Goal: Task Accomplishment & Management: Manage account settings

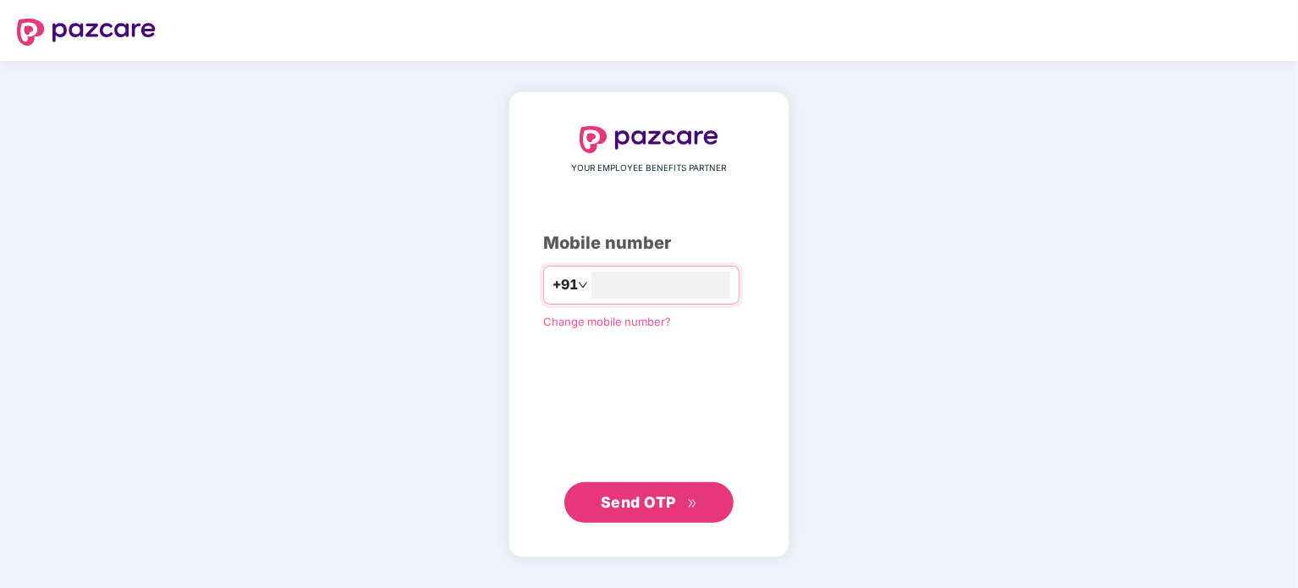
type input "**********"
click at [658, 507] on span "Send OTP" at bounding box center [638, 502] width 75 height 18
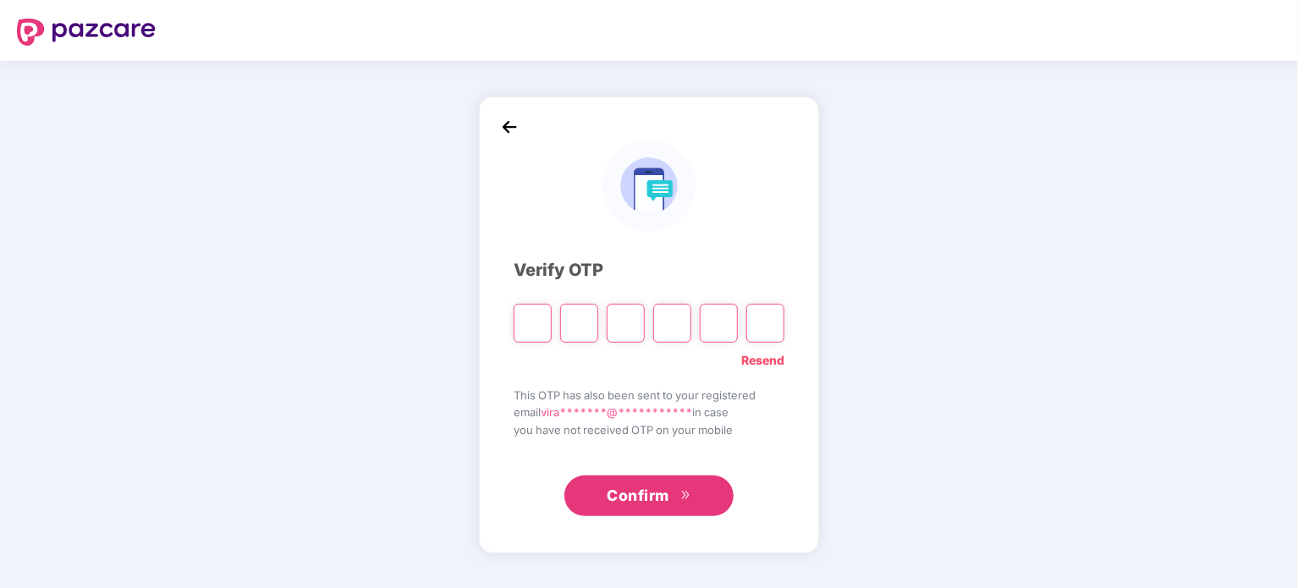
type input "*"
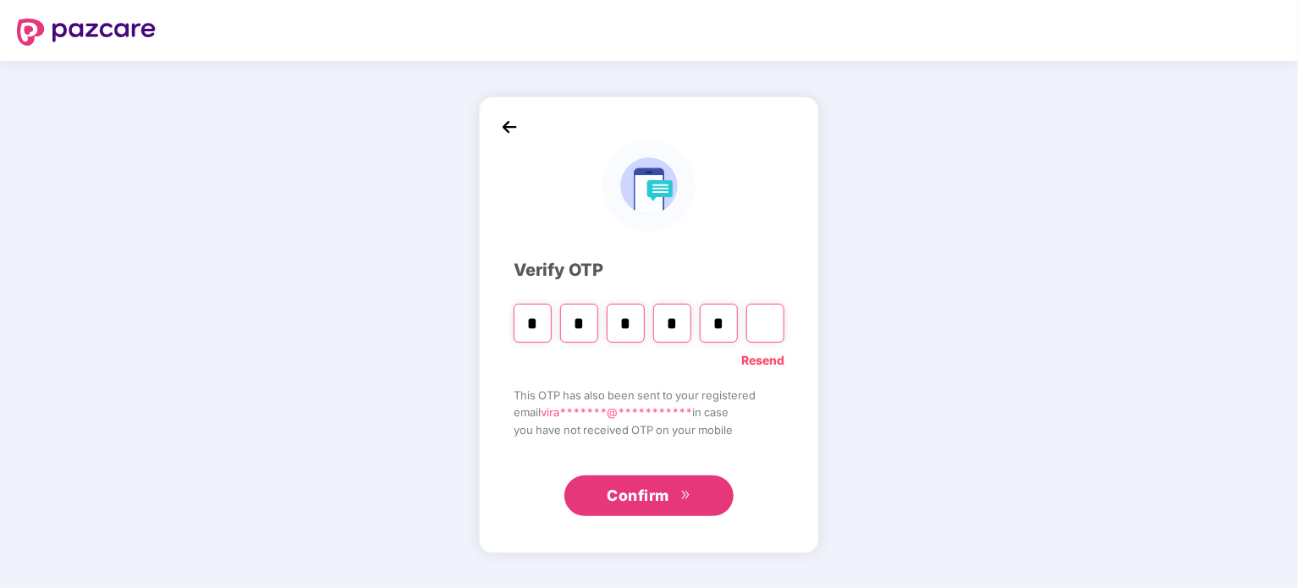
type input "*"
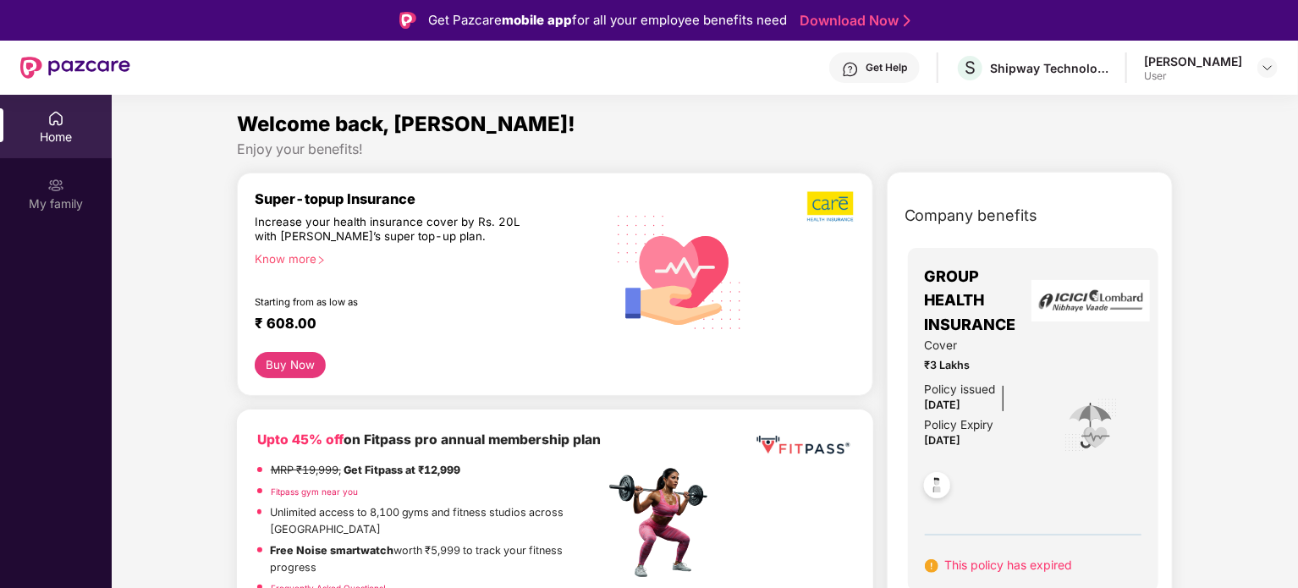
click at [1242, 73] on div "[PERSON_NAME] User" at bounding box center [1211, 68] width 134 height 30
click at [1262, 70] on img at bounding box center [1268, 68] width 14 height 14
click at [1198, 160] on div "V [PERSON_NAME] User" at bounding box center [1188, 161] width 220 height 30
click at [1233, 68] on div "[PERSON_NAME]" at bounding box center [1193, 61] width 98 height 16
click at [1265, 69] on img at bounding box center [1268, 68] width 14 height 14
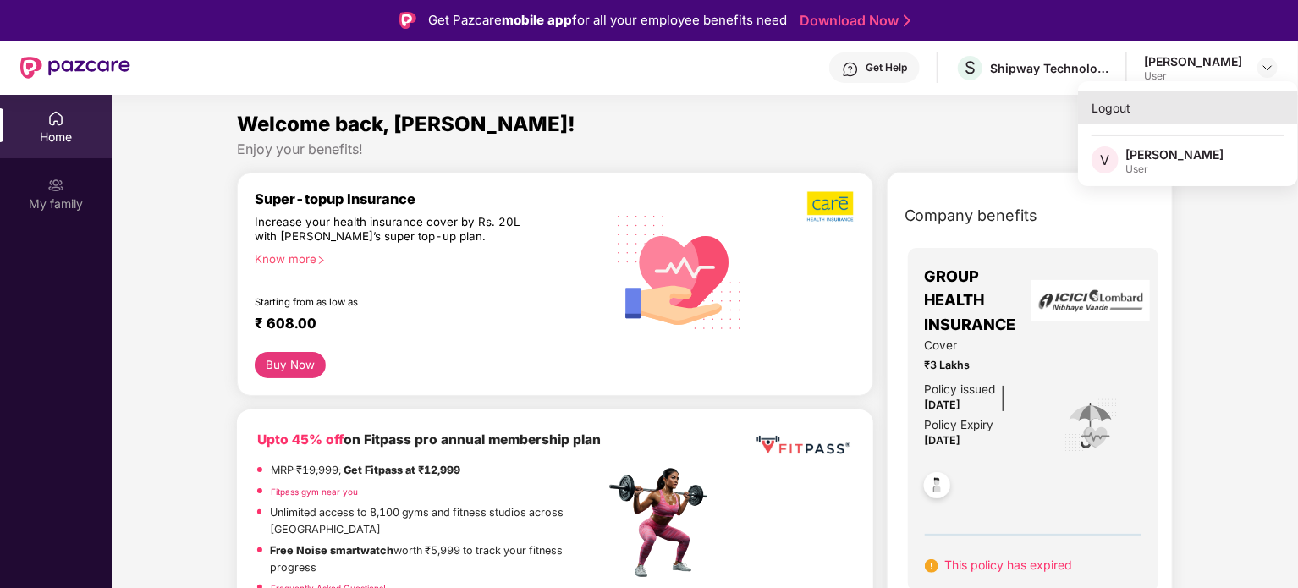
click at [1198, 108] on div "Logout" at bounding box center [1188, 107] width 220 height 33
